Goal: Check status: Check status

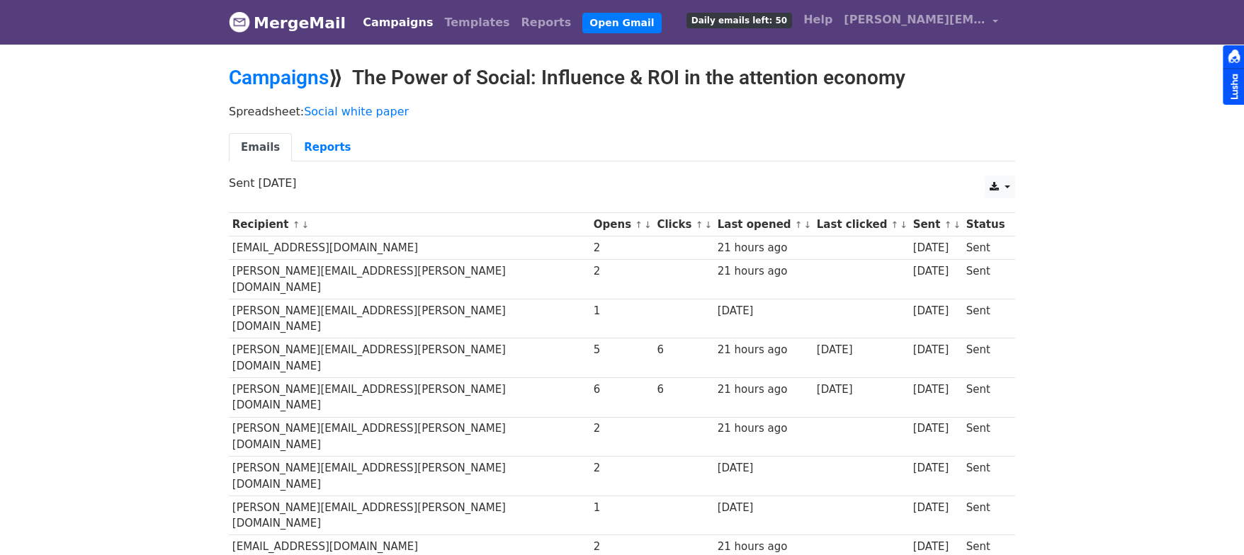
click at [804, 222] on link "↓" at bounding box center [808, 225] width 8 height 11
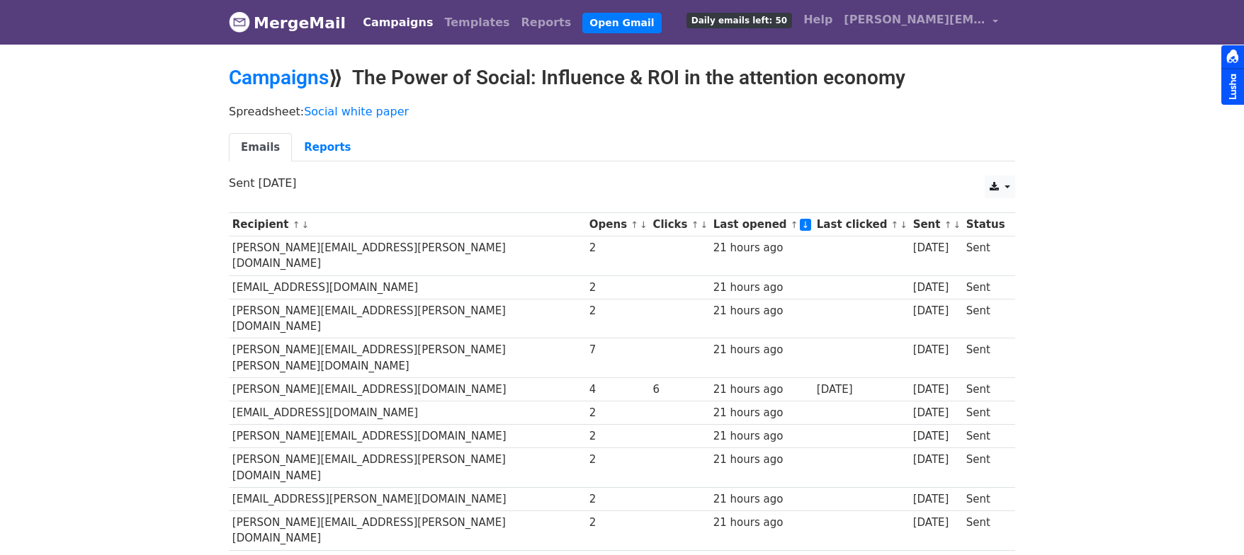
click at [791, 224] on link "↑" at bounding box center [795, 225] width 8 height 11
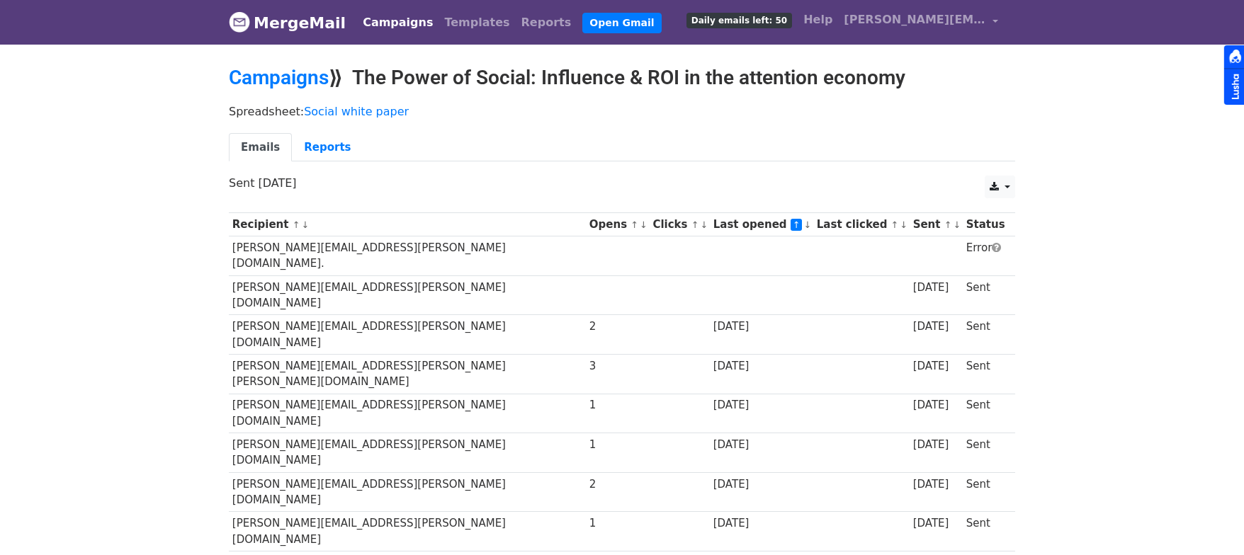
click at [631, 223] on link "↑" at bounding box center [635, 225] width 8 height 11
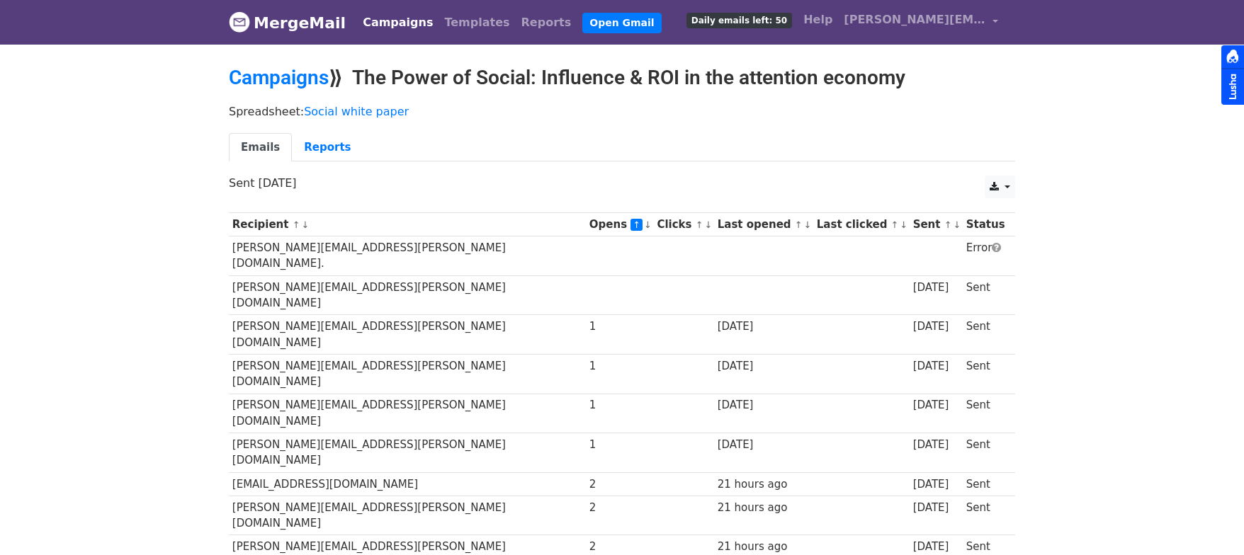
click at [644, 224] on link "↓" at bounding box center [648, 225] width 8 height 11
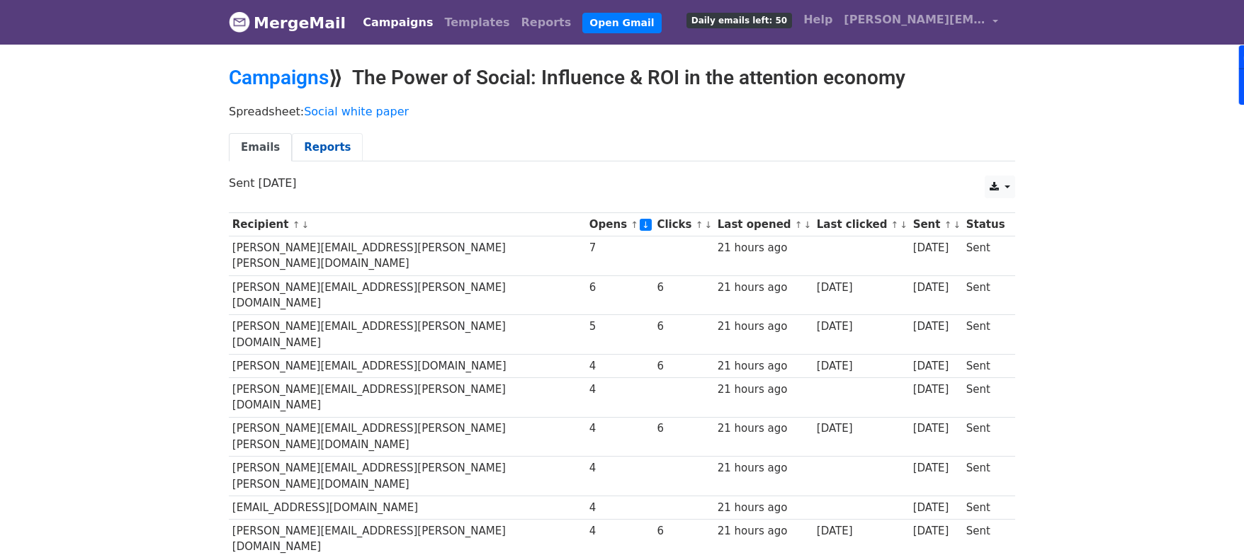
click at [310, 144] on link "Reports" at bounding box center [327, 147] width 71 height 29
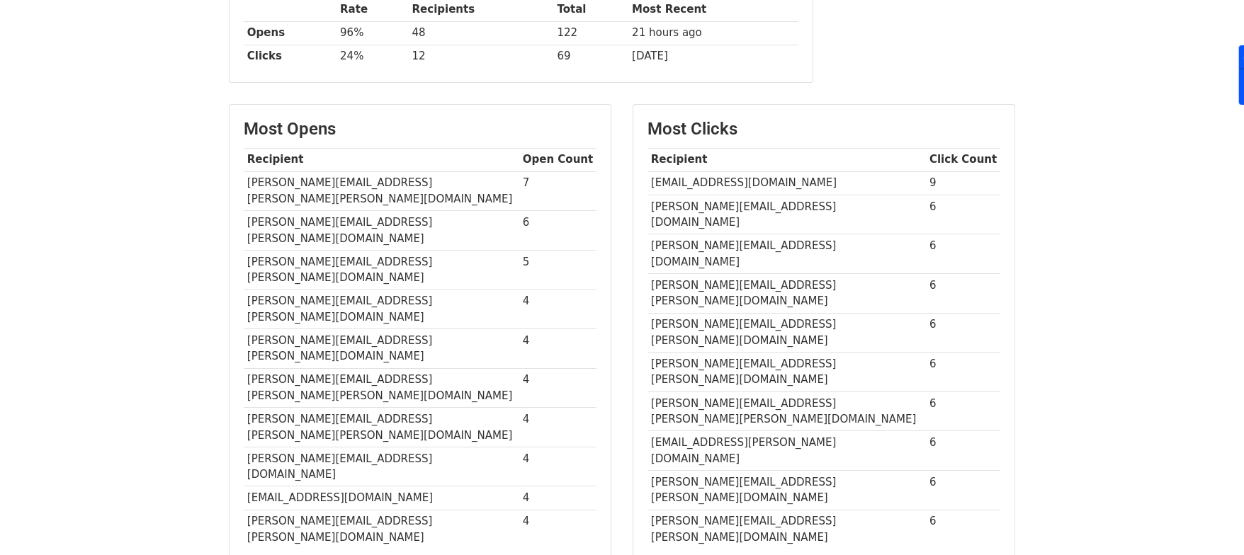
scroll to position [188, 0]
